Goal: Entertainment & Leisure: Consume media (video, audio)

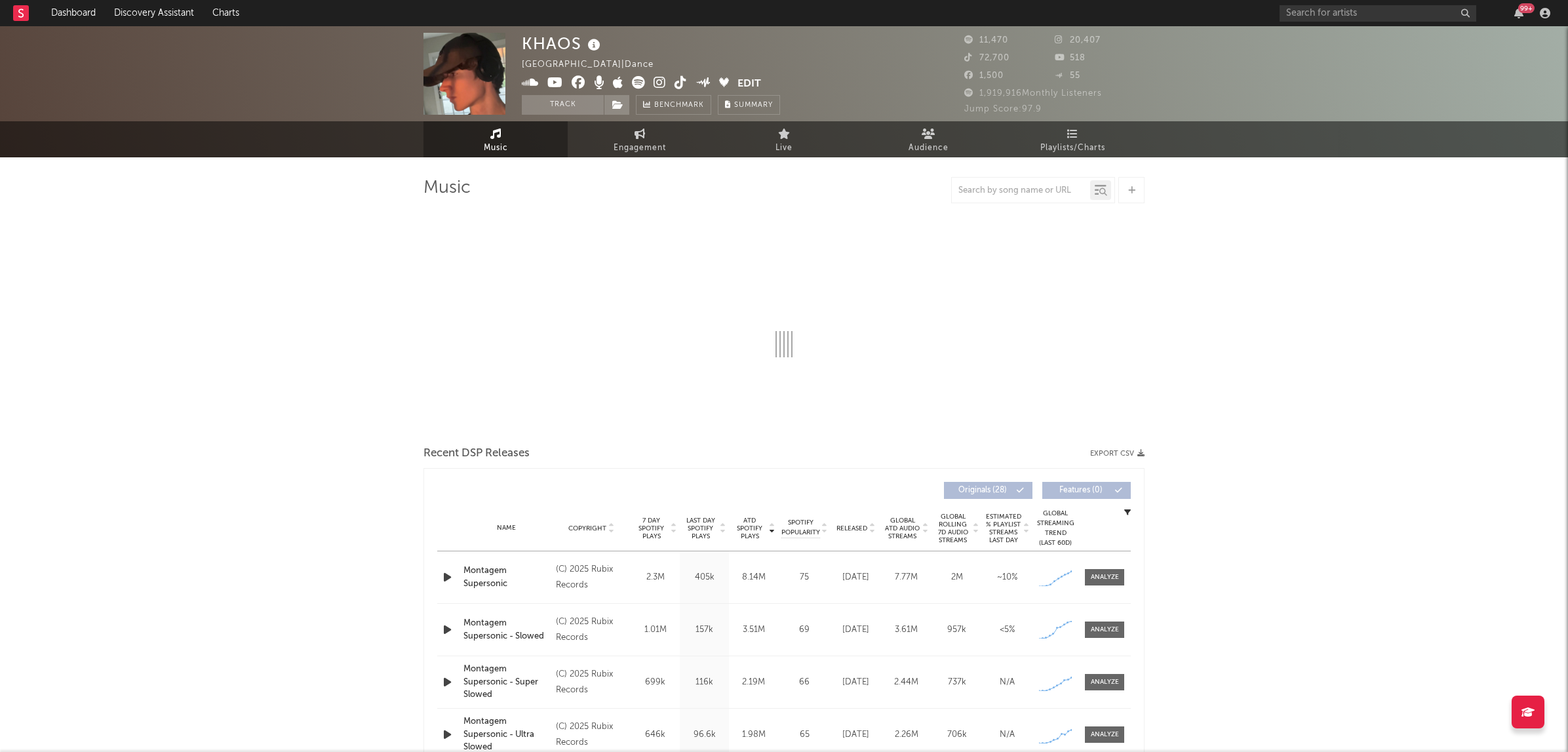
select select "1w"
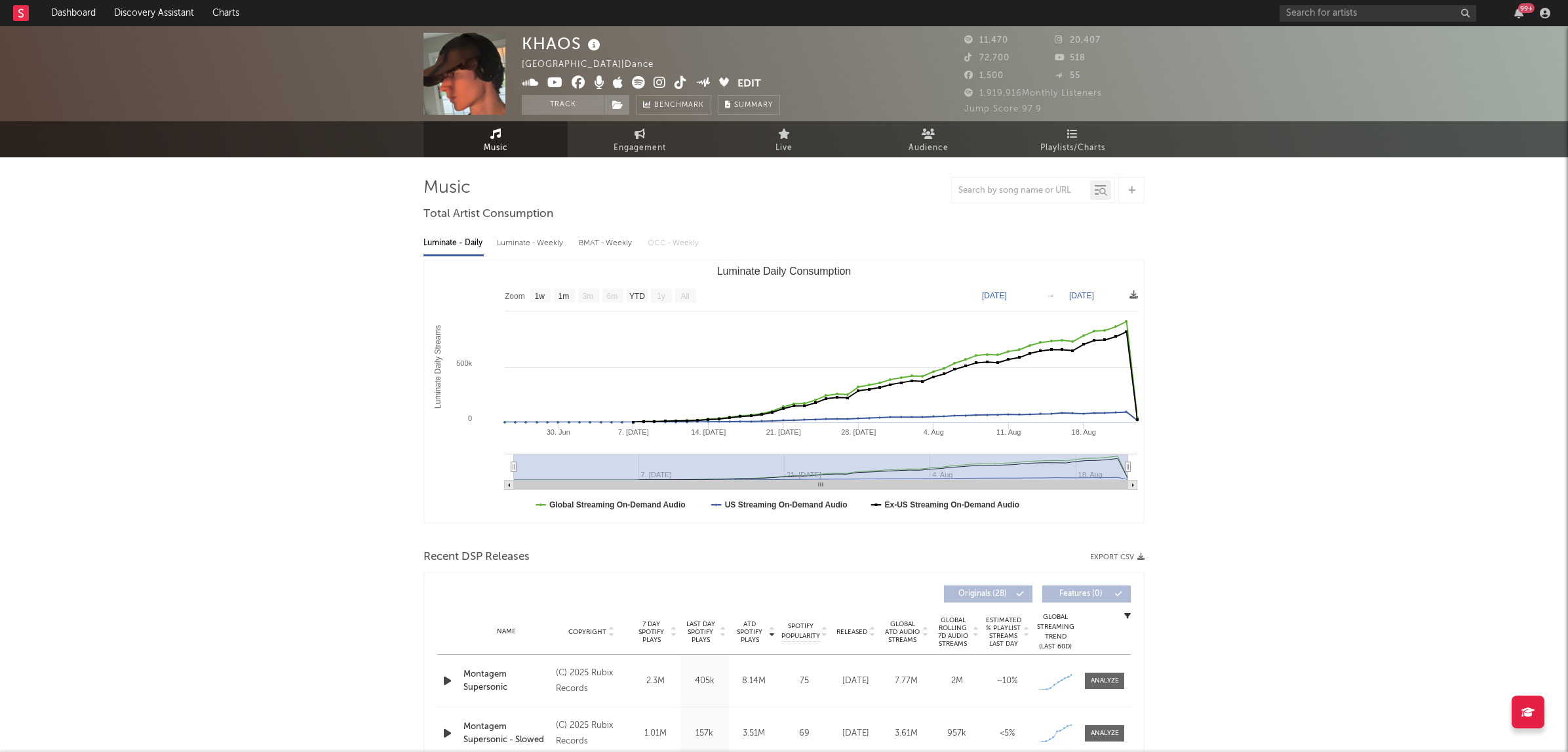
click at [660, 85] on icon at bounding box center [660, 83] width 13 height 13
click at [684, 82] on icon at bounding box center [681, 83] width 13 height 13
click at [636, 83] on icon at bounding box center [638, 83] width 13 height 13
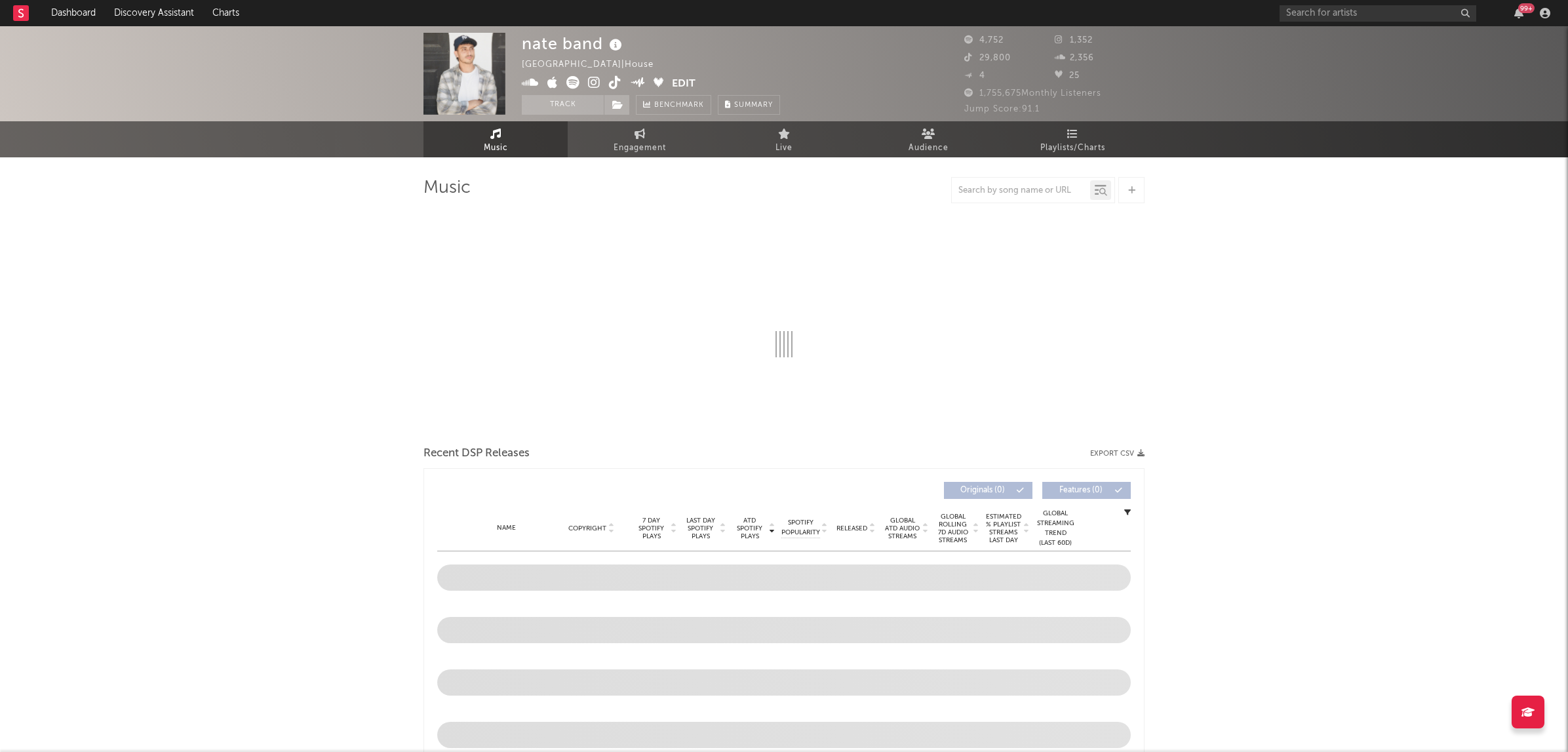
select select "1w"
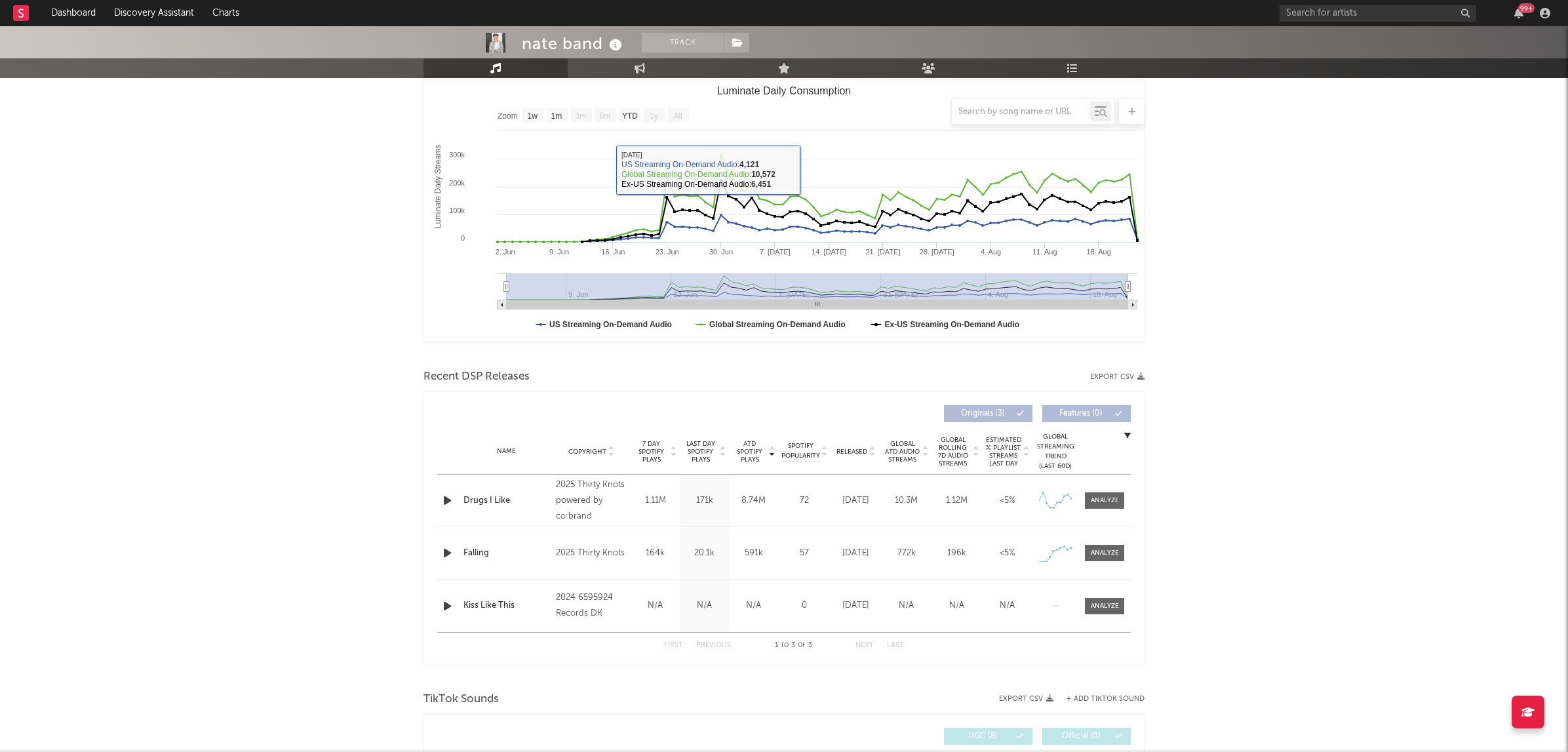
scroll to position [182, 0]
click at [446, 503] on icon "button" at bounding box center [447, 499] width 13 height 16
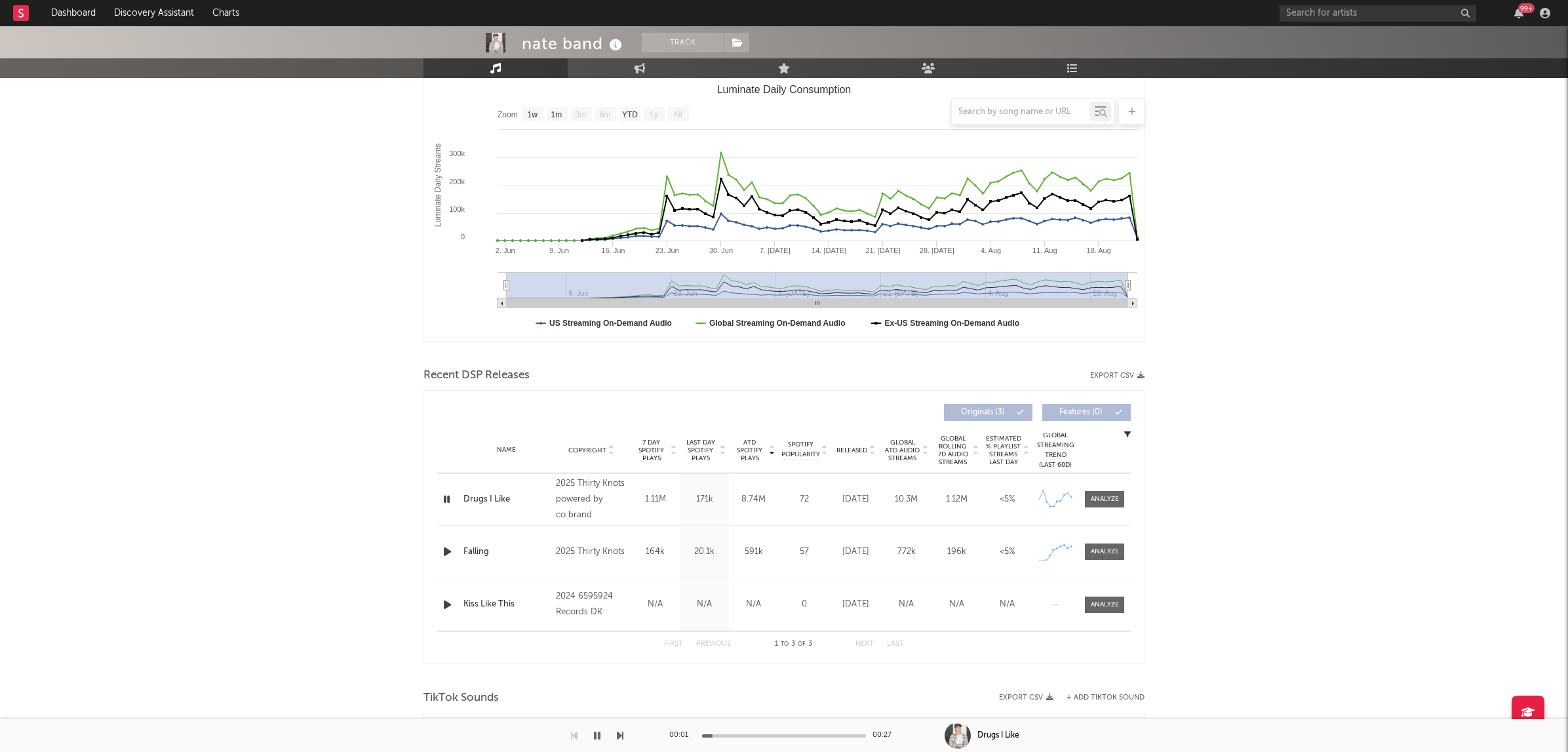
click at [744, 739] on div "00:01 00:27" at bounding box center [783, 736] width 229 height 32
click at [744, 735] on div at bounding box center [784, 737] width 164 height 4
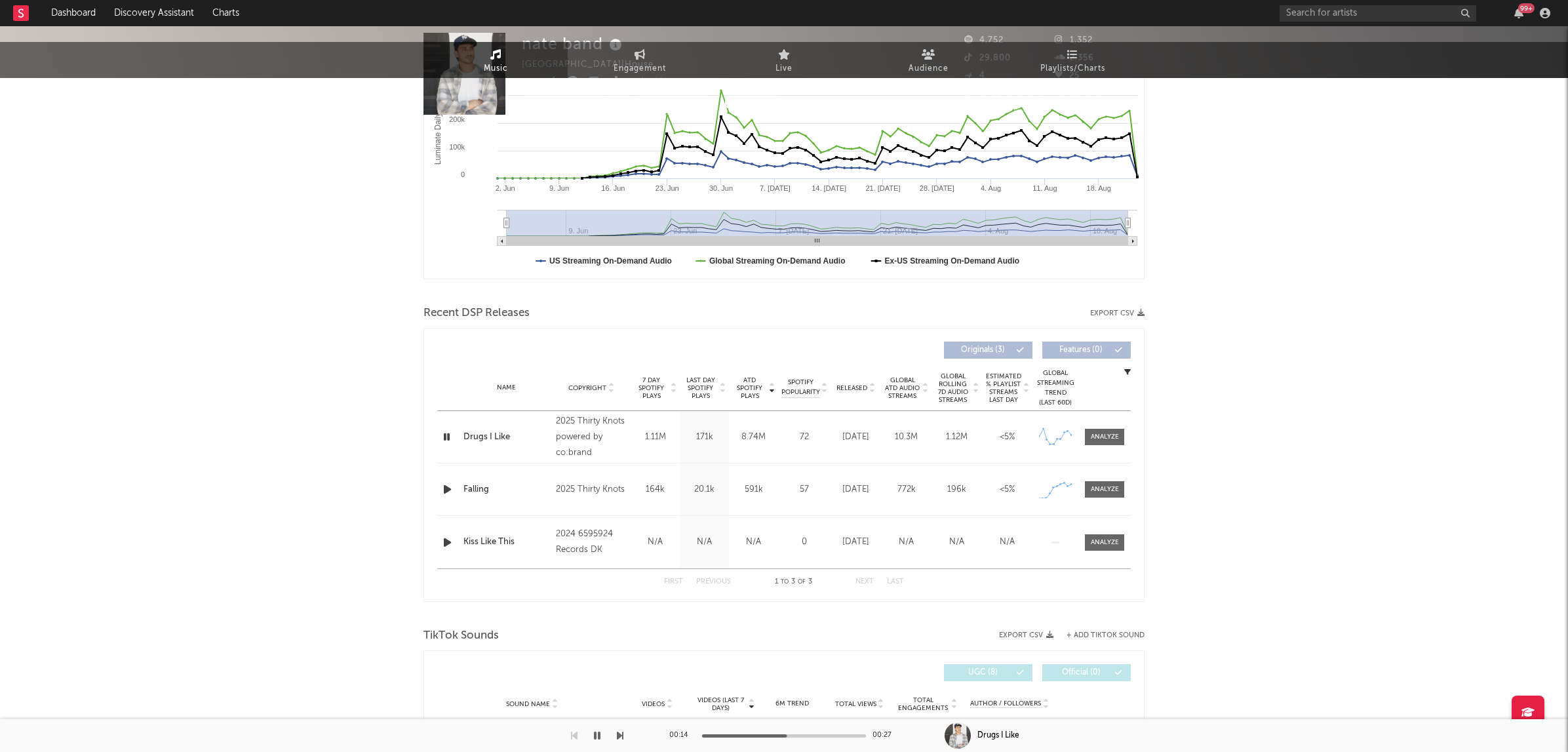
scroll to position [0, 0]
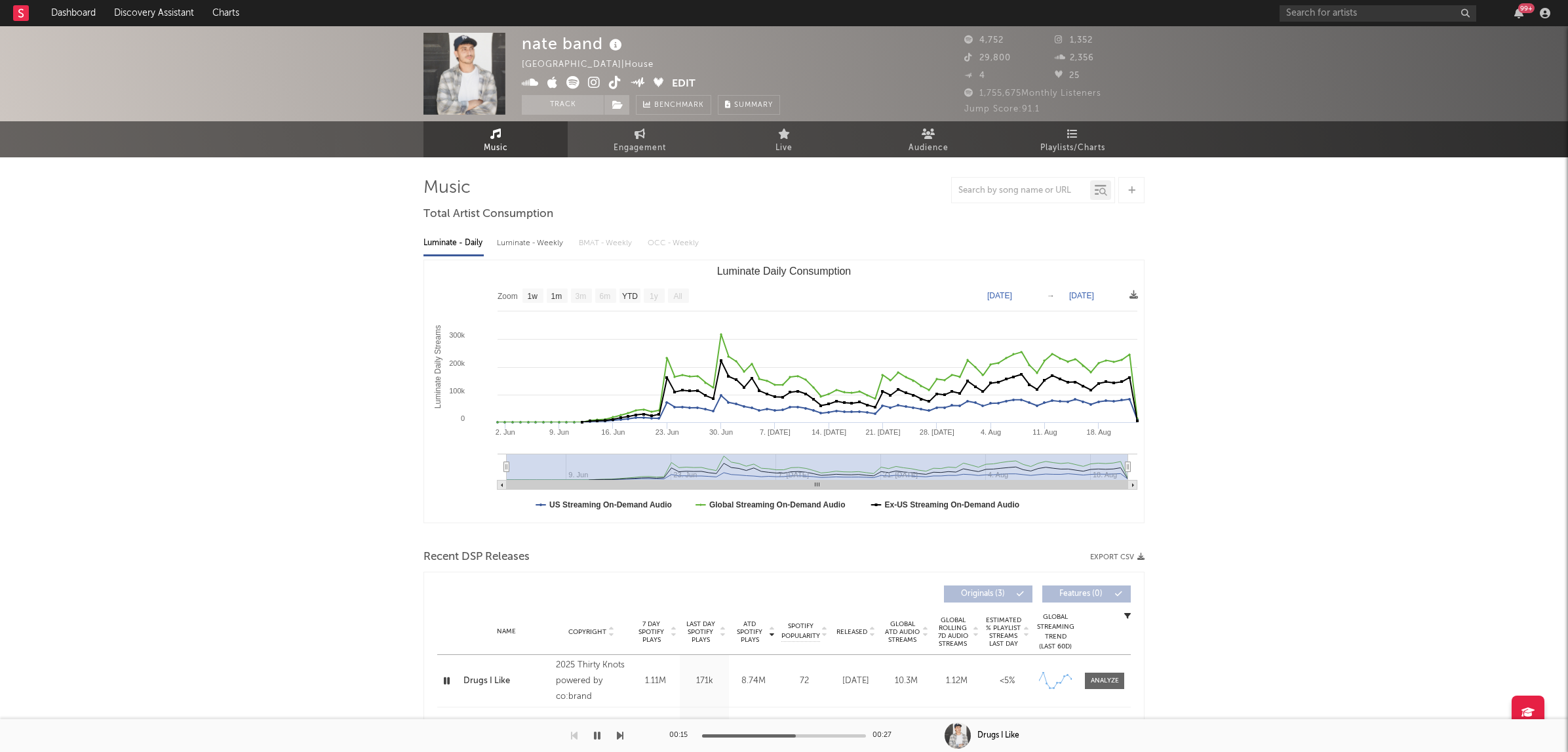
click at [597, 85] on icon at bounding box center [594, 83] width 13 height 13
click at [598, 739] on icon "button" at bounding box center [597, 736] width 6 height 11
click at [611, 79] on icon at bounding box center [615, 83] width 13 height 13
